Goal: Information Seeking & Learning: Learn about a topic

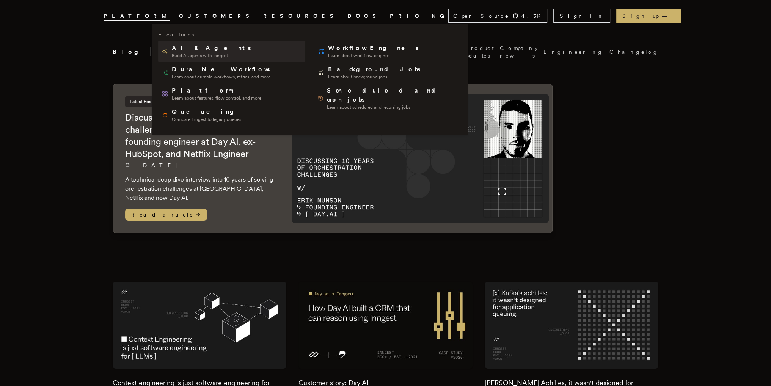
click at [181, 48] on span "AI & Agents" at bounding box center [212, 48] width 80 height 9
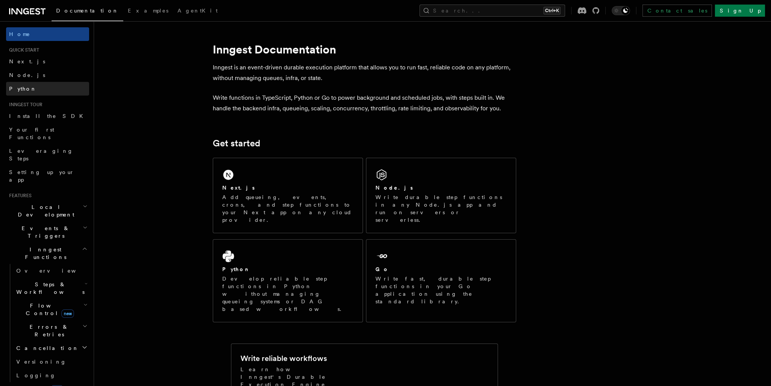
click at [31, 85] on link "Python" at bounding box center [47, 89] width 83 height 14
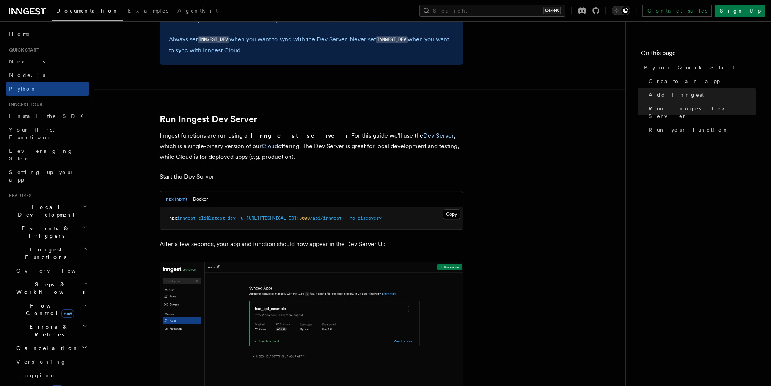
scroll to position [911, 0]
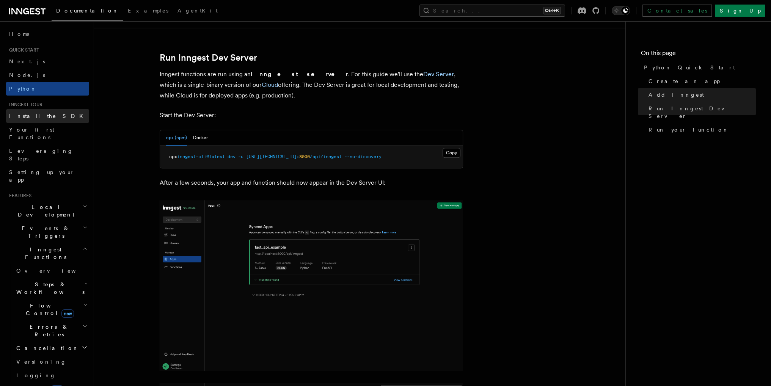
click at [50, 118] on link "Install the SDK" at bounding box center [47, 116] width 83 height 14
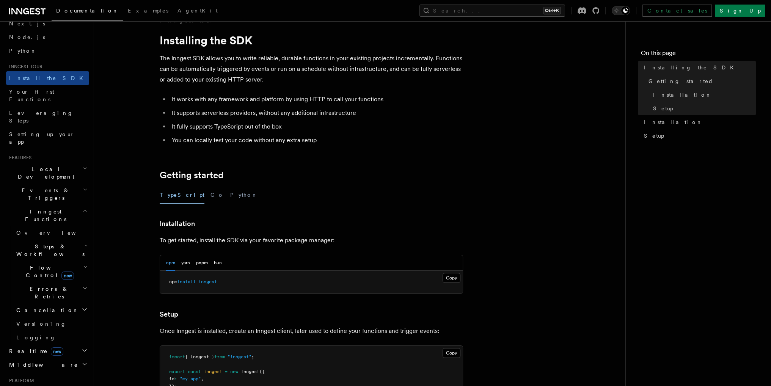
scroll to position [76, 0]
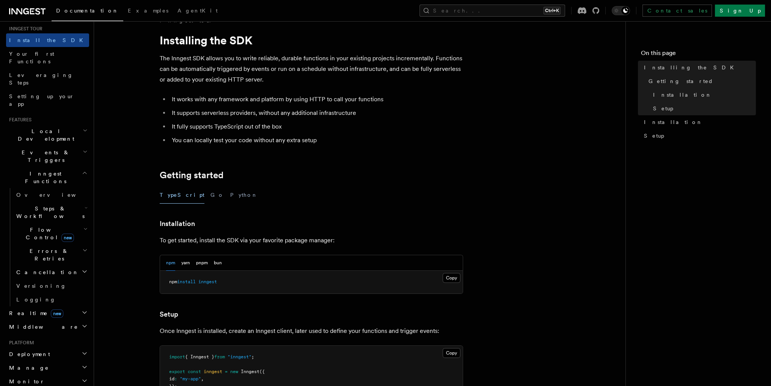
click at [65, 124] on h2 "Local Development" at bounding box center [47, 134] width 83 height 21
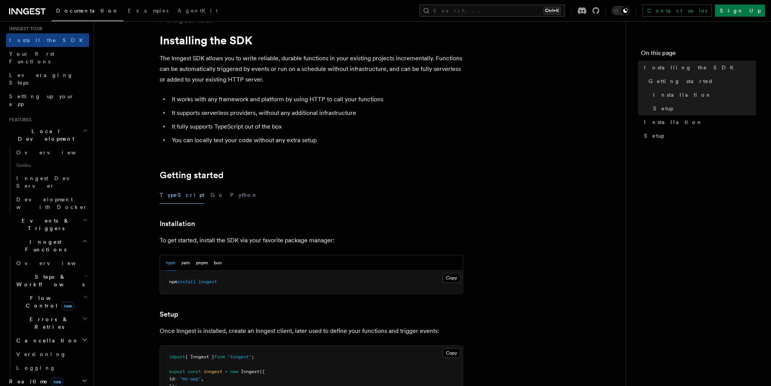
click at [82, 316] on icon "button" at bounding box center [84, 319] width 5 height 6
click at [83, 294] on icon "button" at bounding box center [85, 297] width 4 height 6
click at [85, 273] on icon "button" at bounding box center [86, 276] width 3 height 6
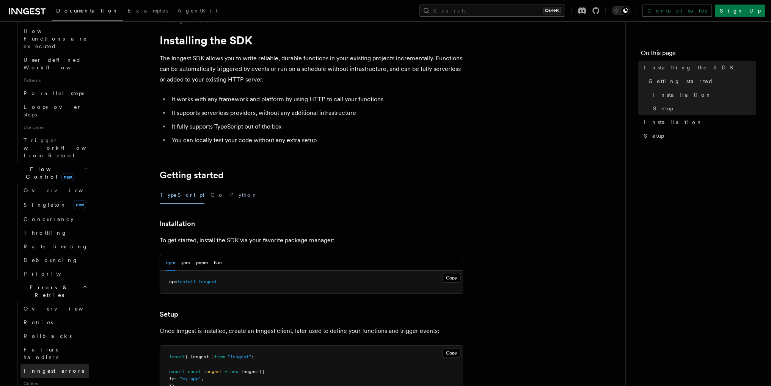
scroll to position [493, 0]
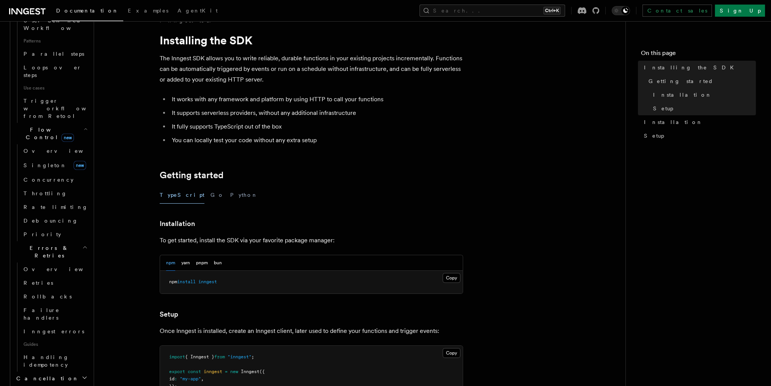
click at [83, 377] on icon "button" at bounding box center [85, 378] width 4 height 2
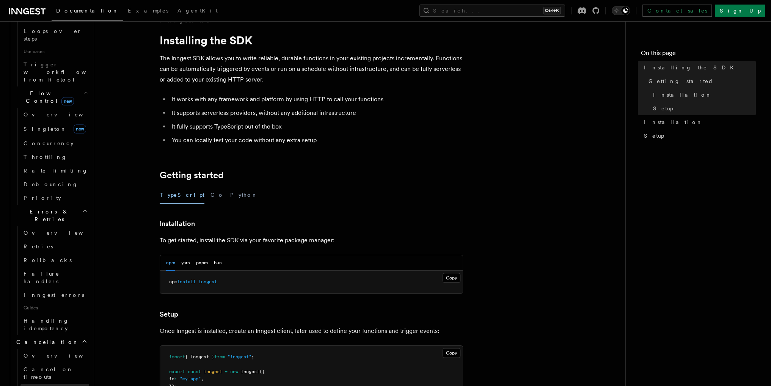
scroll to position [569, 0]
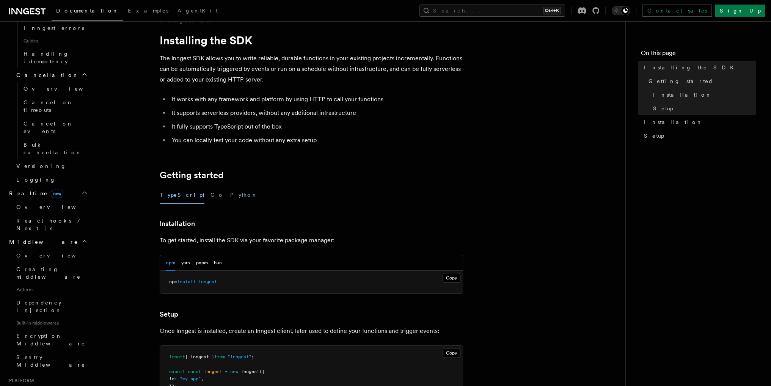
click at [74, 385] on h2 "Deployment" at bounding box center [47, 392] width 83 height 14
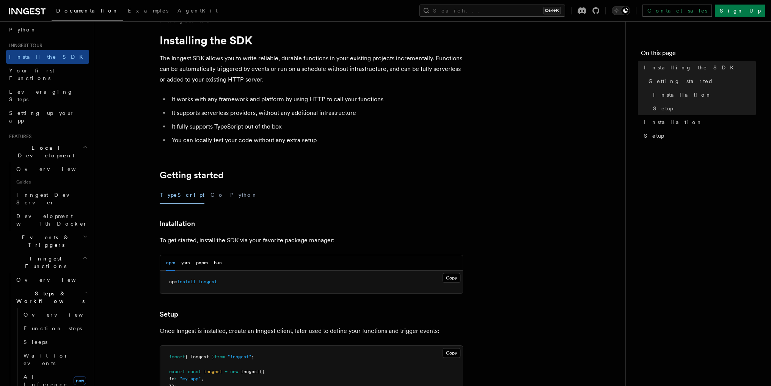
scroll to position [57, 0]
click at [85, 292] on icon "button" at bounding box center [86, 295] width 3 height 6
click at [82, 257] on icon "button" at bounding box center [85, 260] width 6 height 6
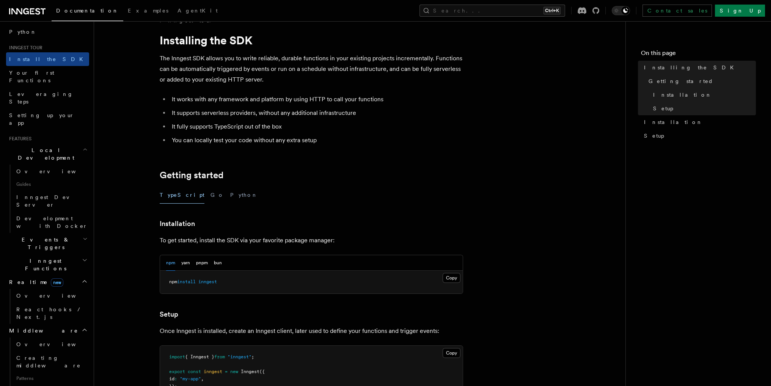
click at [82, 278] on icon "button" at bounding box center [85, 281] width 6 height 6
click at [82, 292] on icon "button" at bounding box center [85, 295] width 6 height 6
click at [82, 319] on icon "button" at bounding box center [85, 322] width 6 height 6
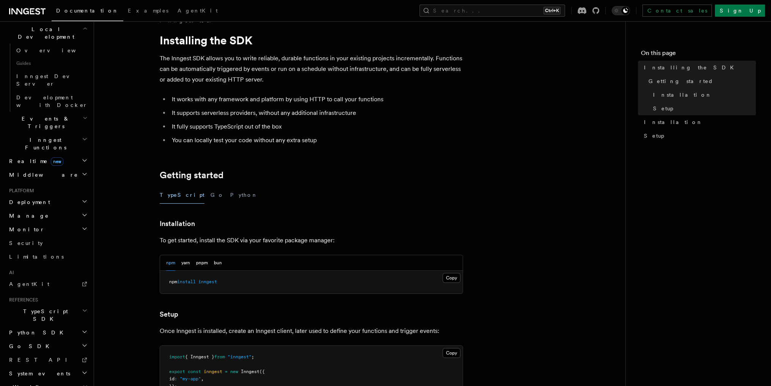
scroll to position [178, 0]
click at [38, 277] on link "AgentKit" at bounding box center [47, 284] width 83 height 14
